Goal: Task Accomplishment & Management: Manage account settings

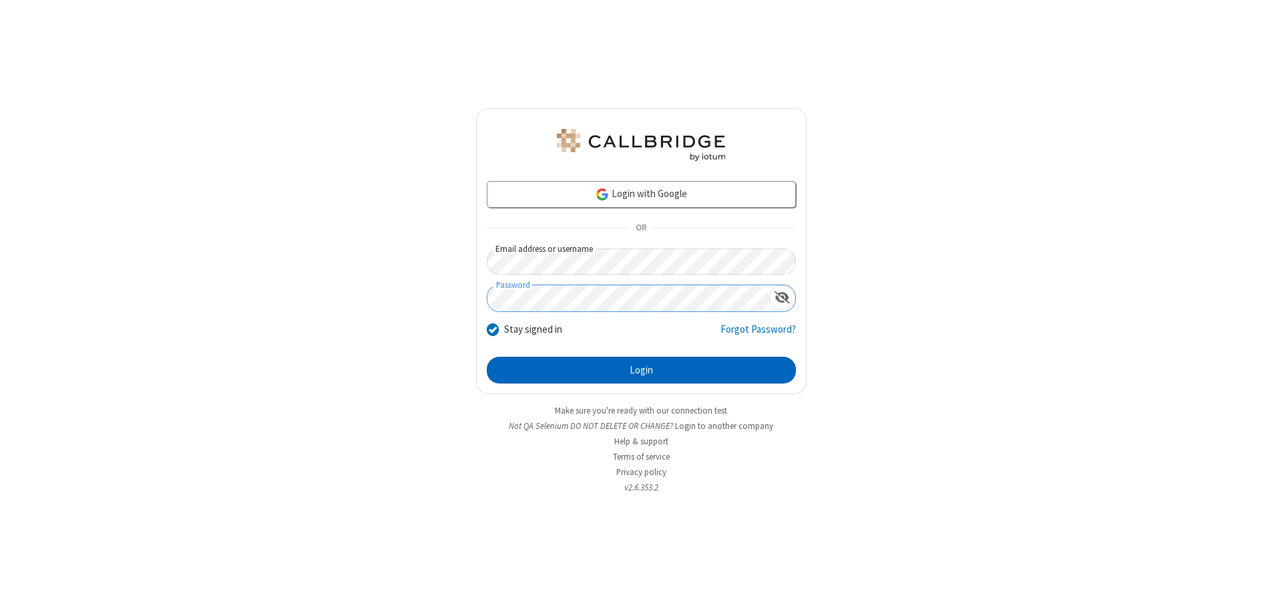
click at [641, 370] on button "Login" at bounding box center [641, 370] width 309 height 27
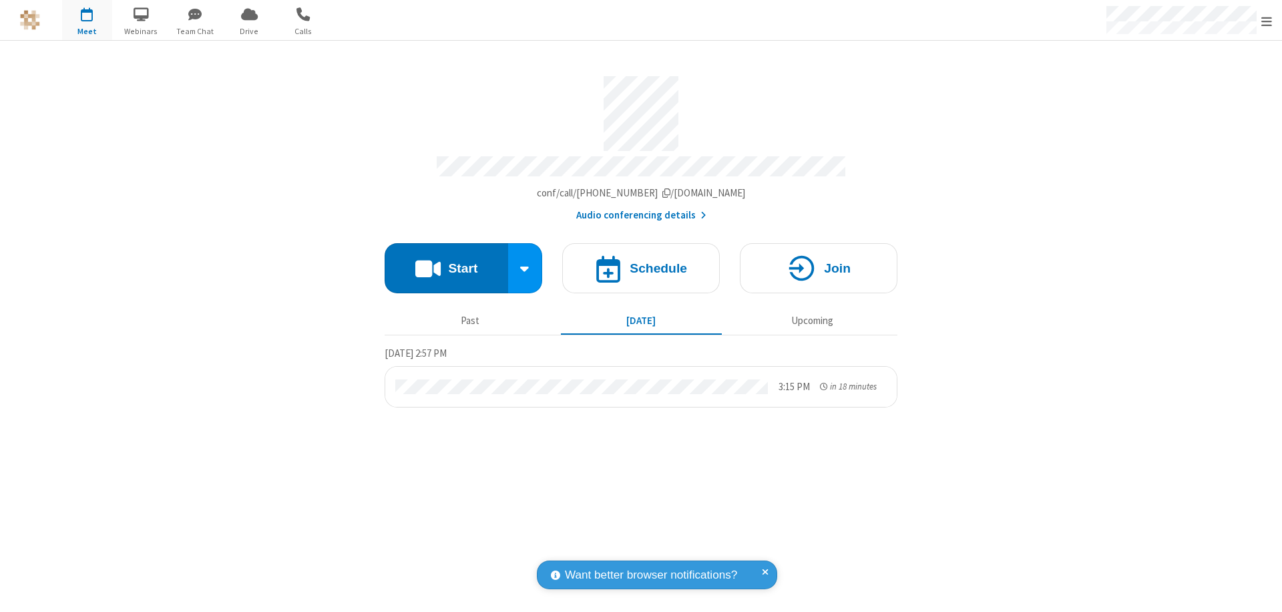
click at [1267, 21] on span "Open menu" at bounding box center [1267, 21] width 11 height 13
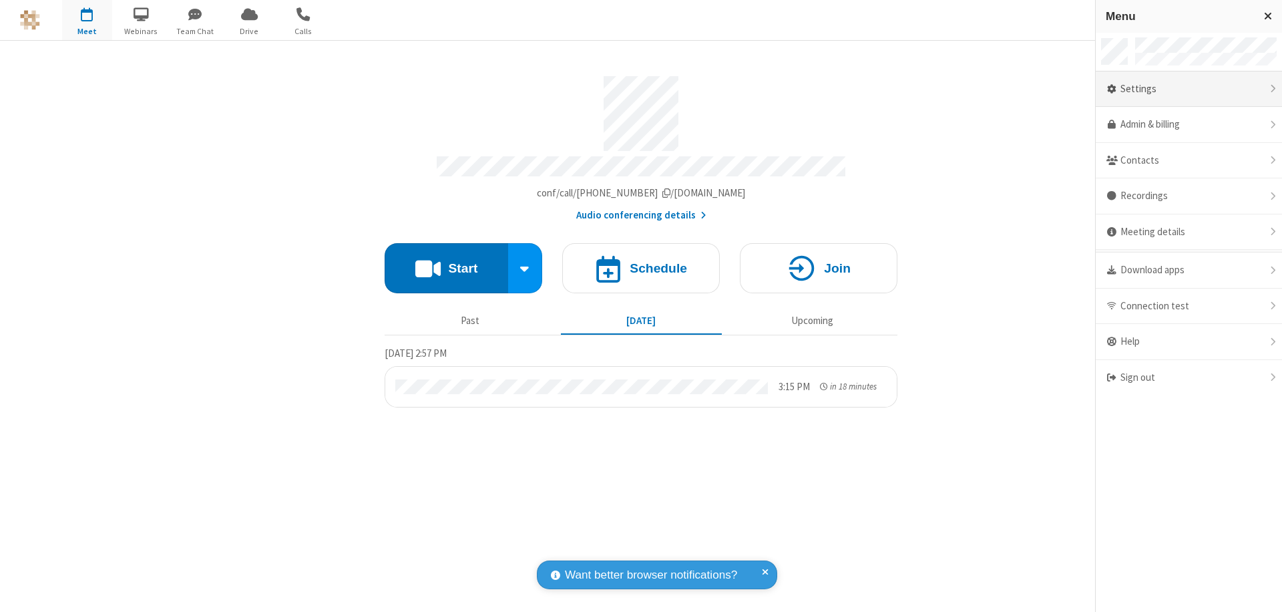
click at [1189, 89] on div "Settings" at bounding box center [1189, 89] width 186 height 36
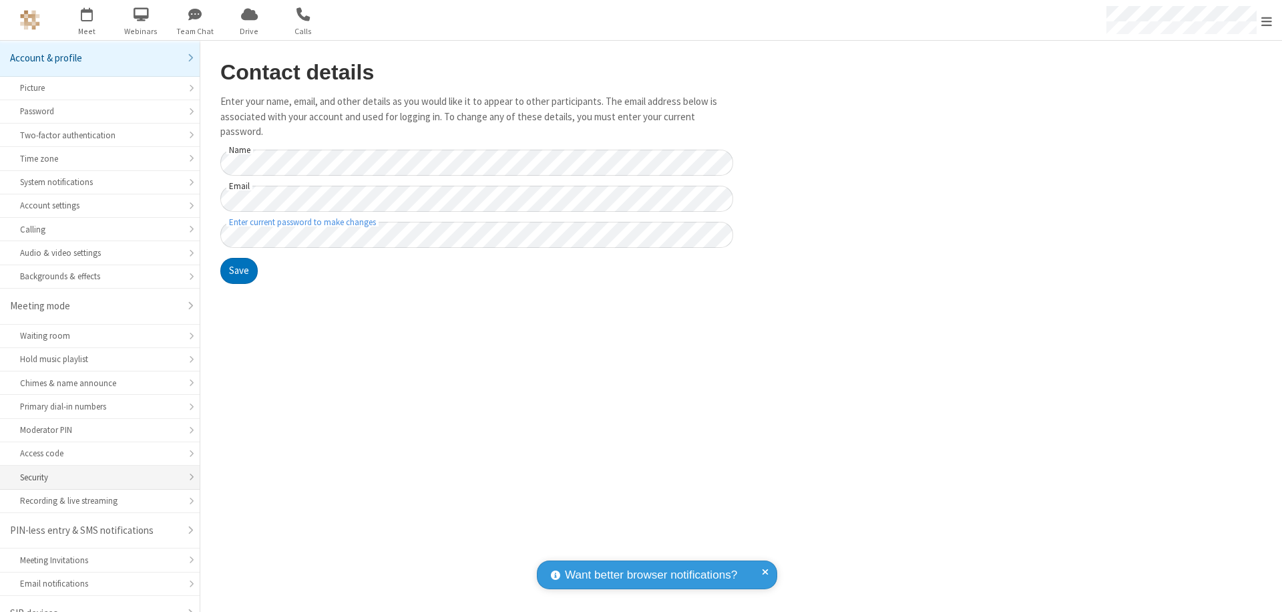
click at [95, 471] on div "Security" at bounding box center [100, 477] width 160 height 13
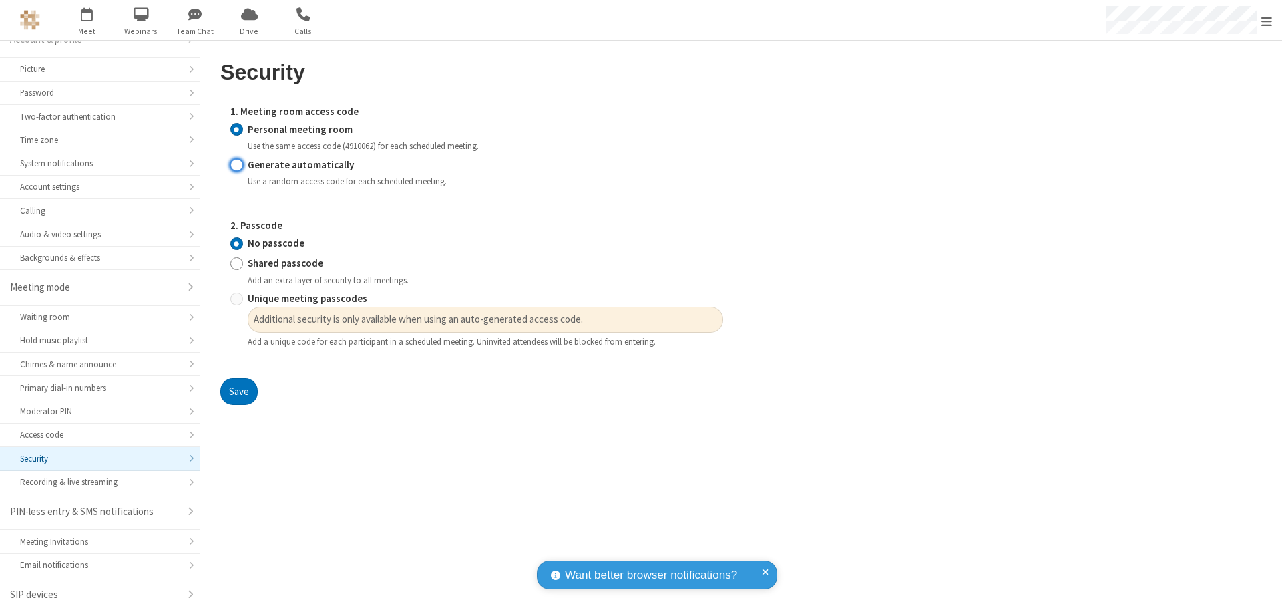
click at [236, 164] on input "Generate automatically" at bounding box center [236, 165] width 13 height 14
radio input "true"
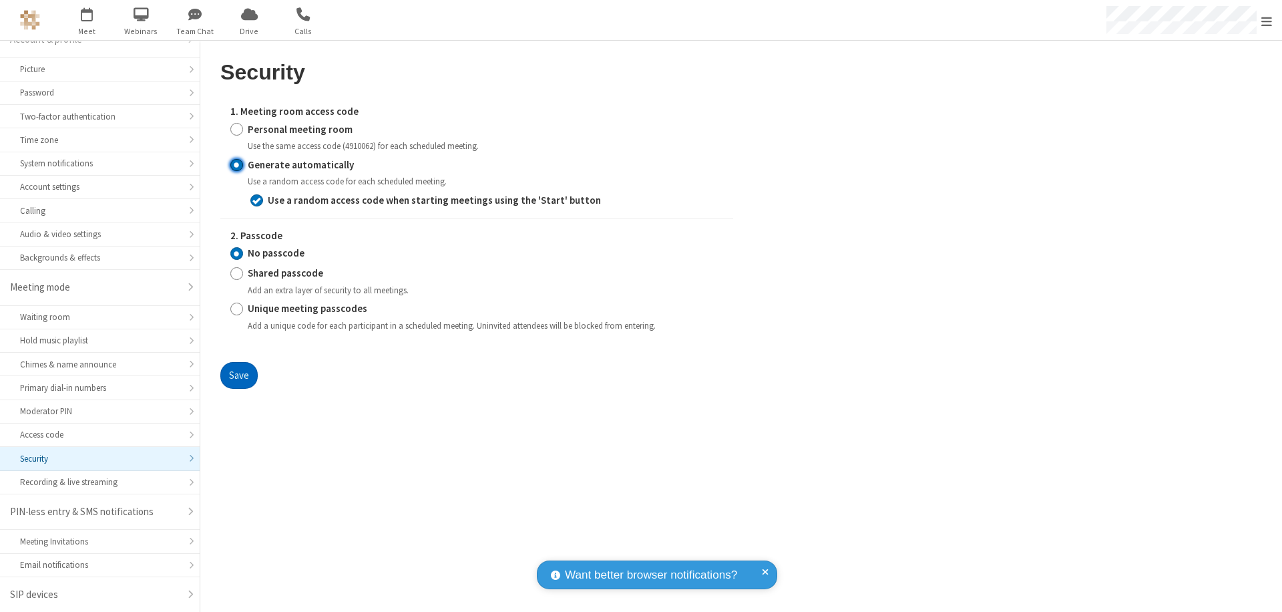
click at [238, 375] on button "Save" at bounding box center [238, 375] width 37 height 27
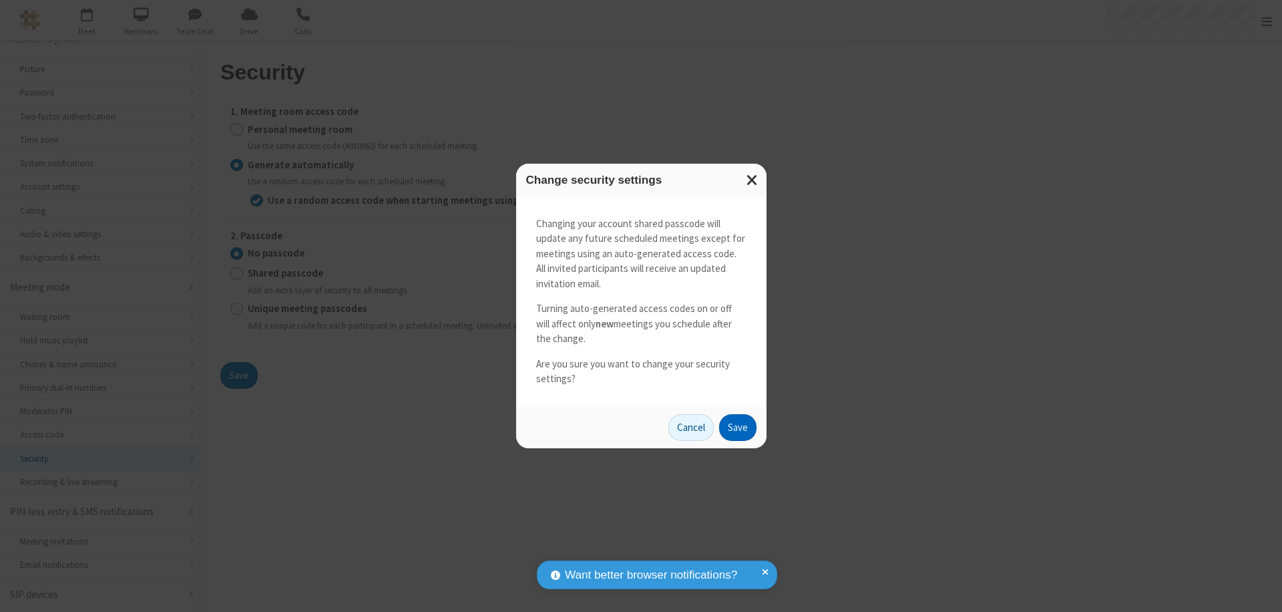
click at [737, 427] on button "Save" at bounding box center [737, 427] width 37 height 27
